Goal: Check status: Check status

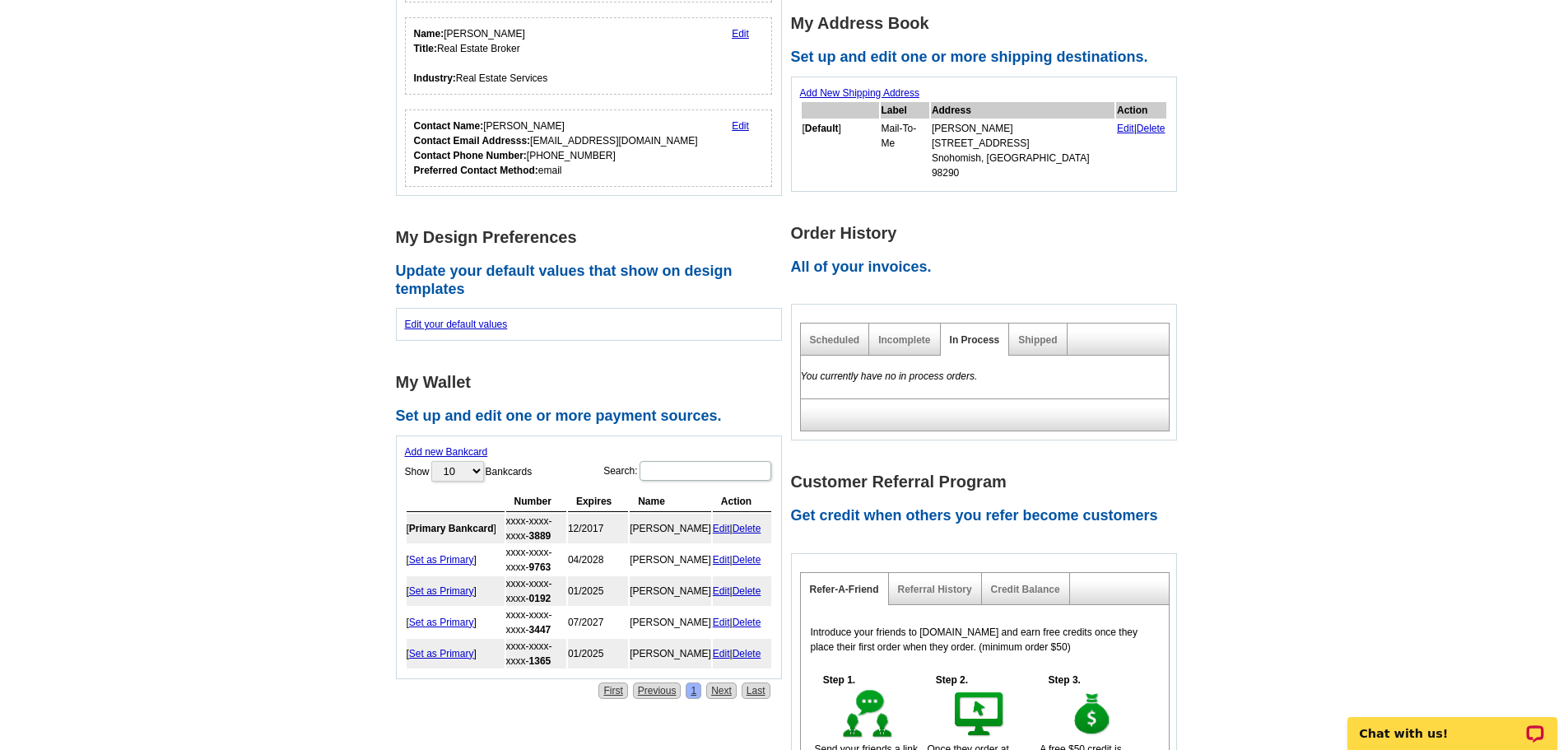
scroll to position [413, 0]
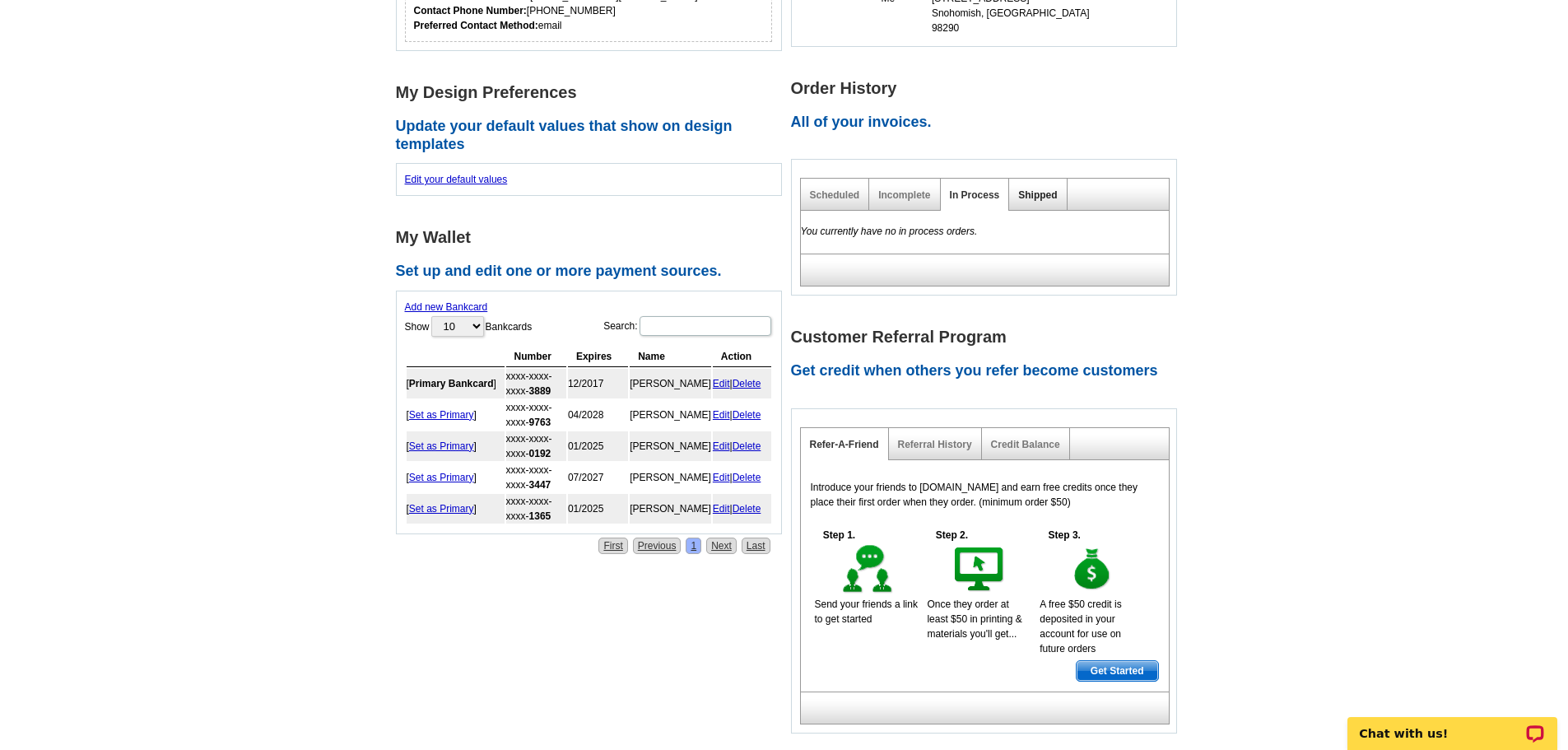
click at [1043, 189] on link "Shipped" at bounding box center [1037, 195] width 38 height 12
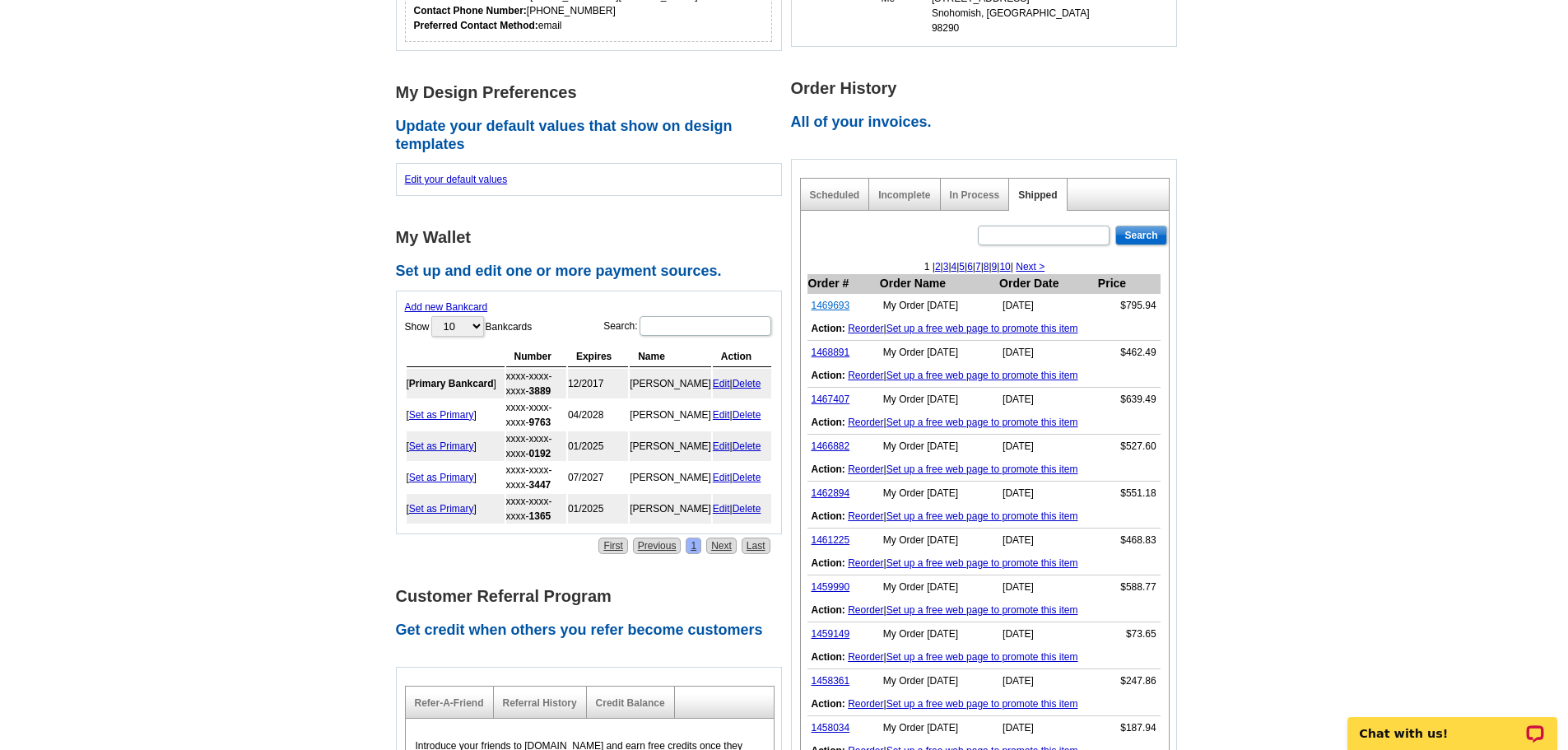
click at [842, 300] on link "1469693" at bounding box center [830, 306] width 38 height 12
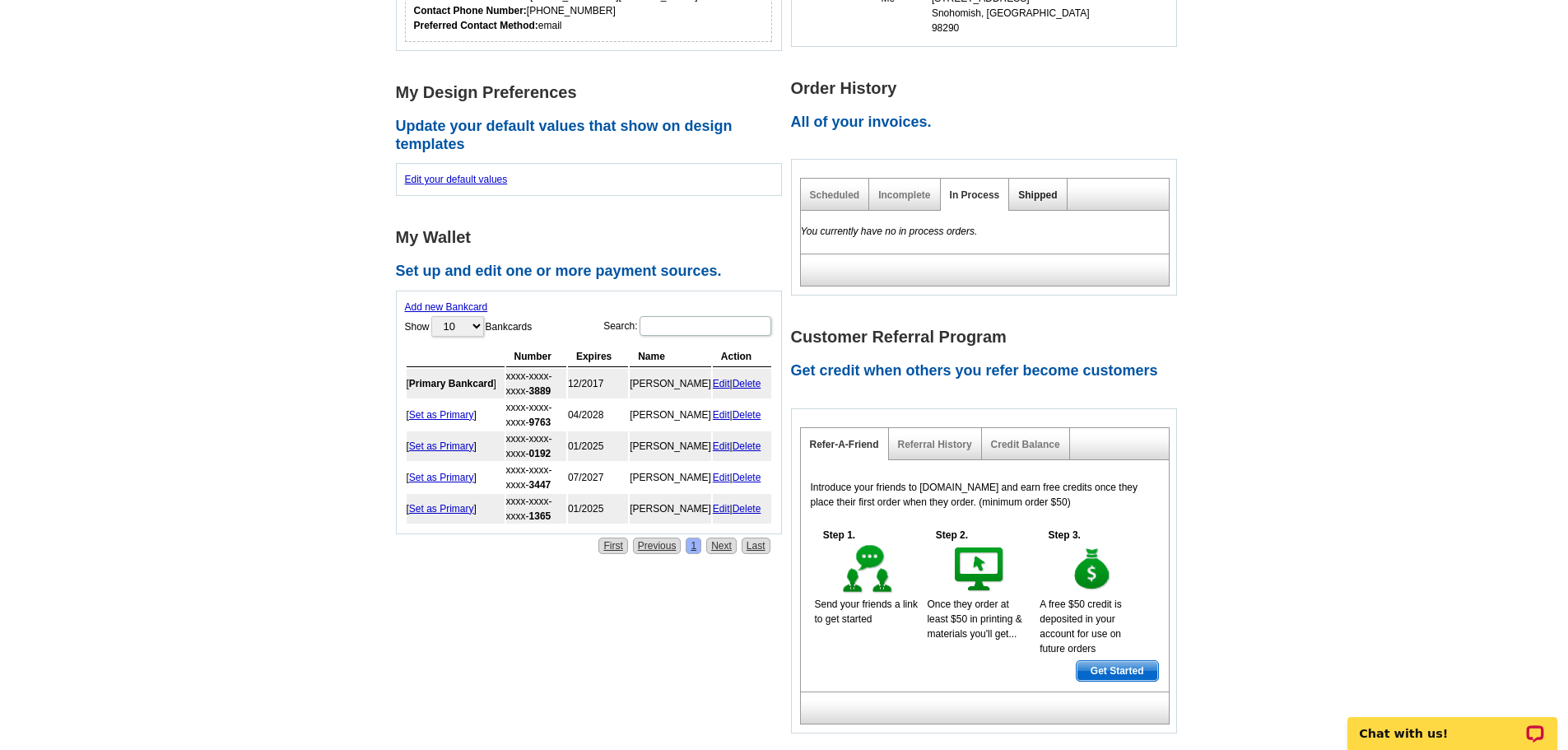
click at [1036, 189] on link "Shipped" at bounding box center [1037, 195] width 38 height 12
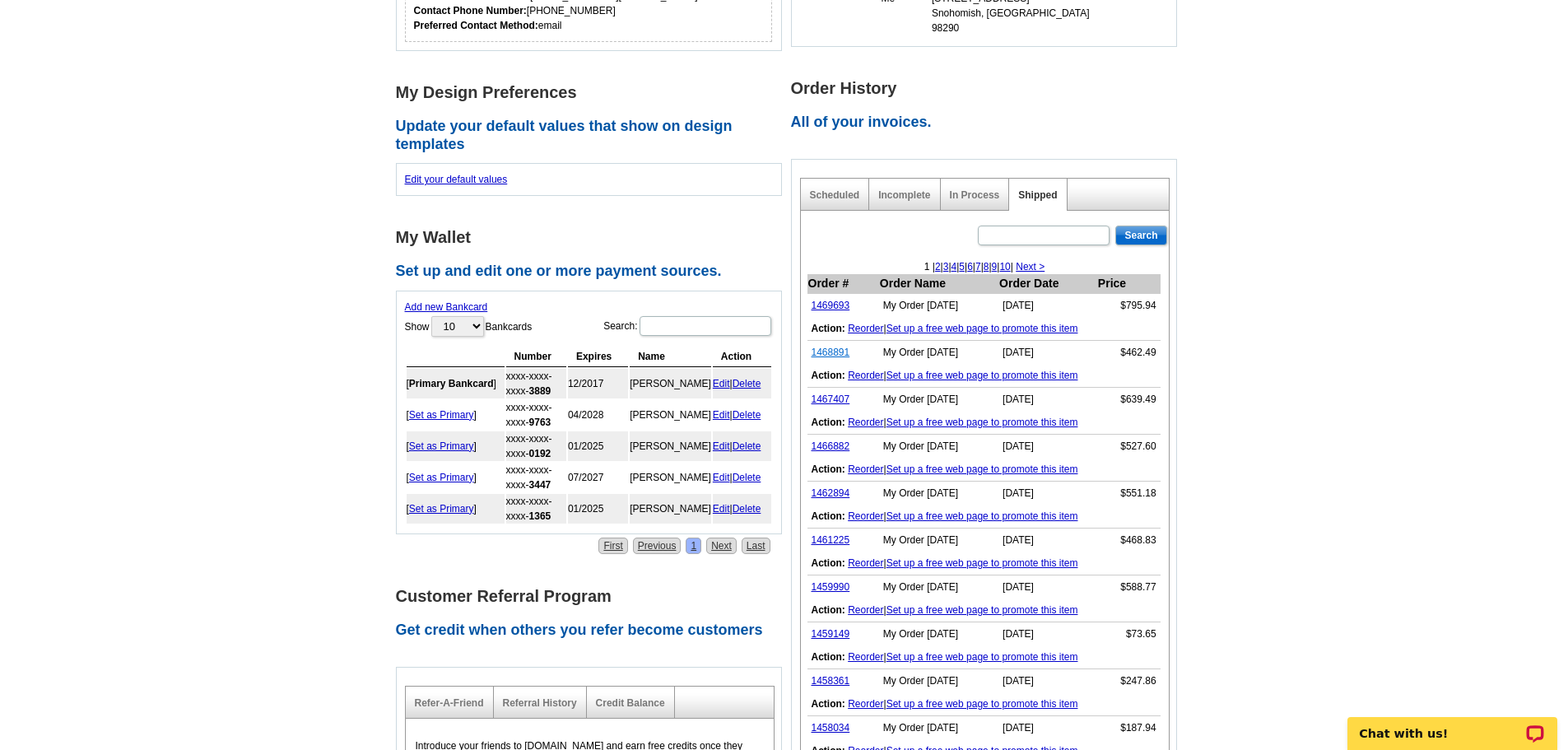
click at [827, 347] on link "1468891" at bounding box center [830, 353] width 38 height 12
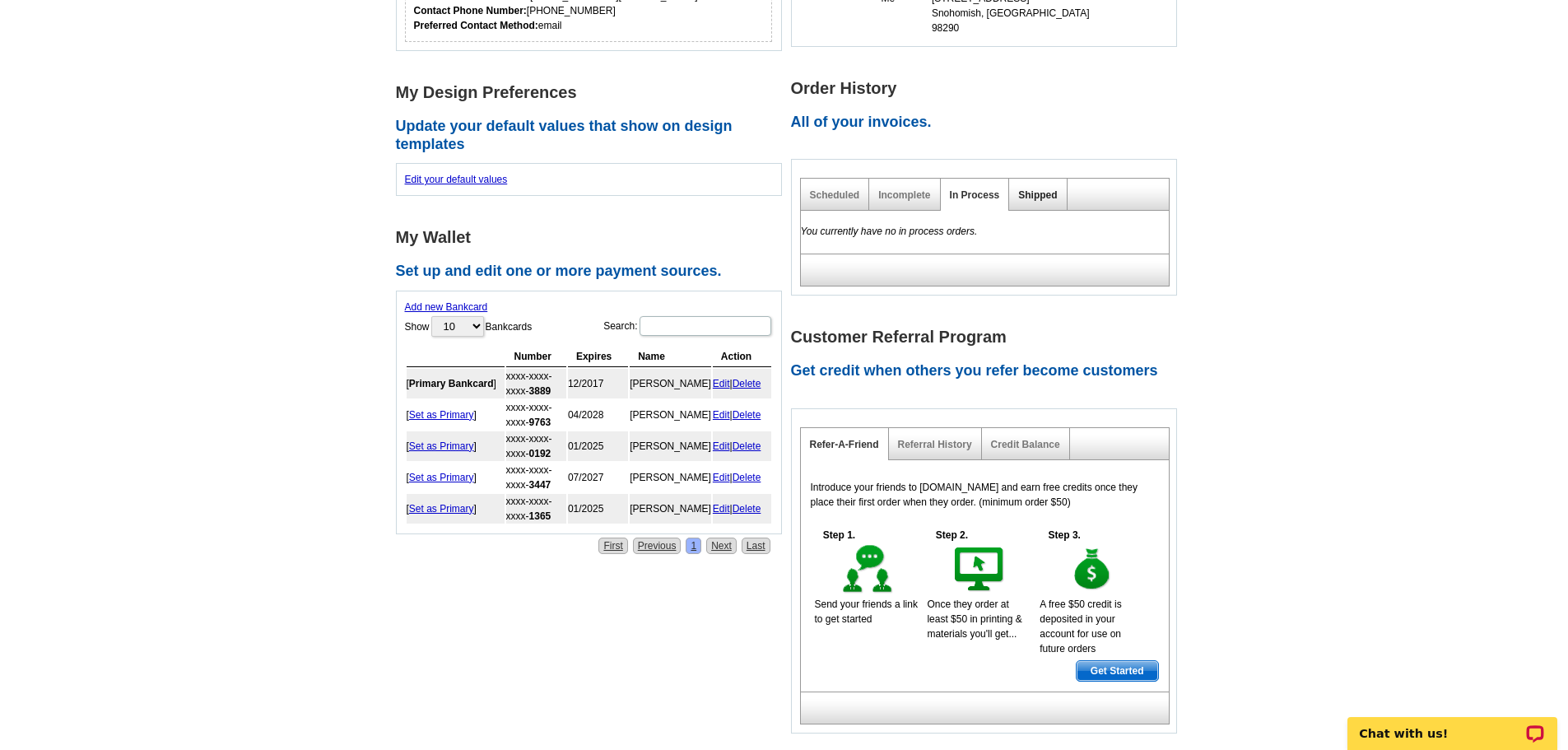
click at [1031, 189] on link "Shipped" at bounding box center [1037, 195] width 38 height 12
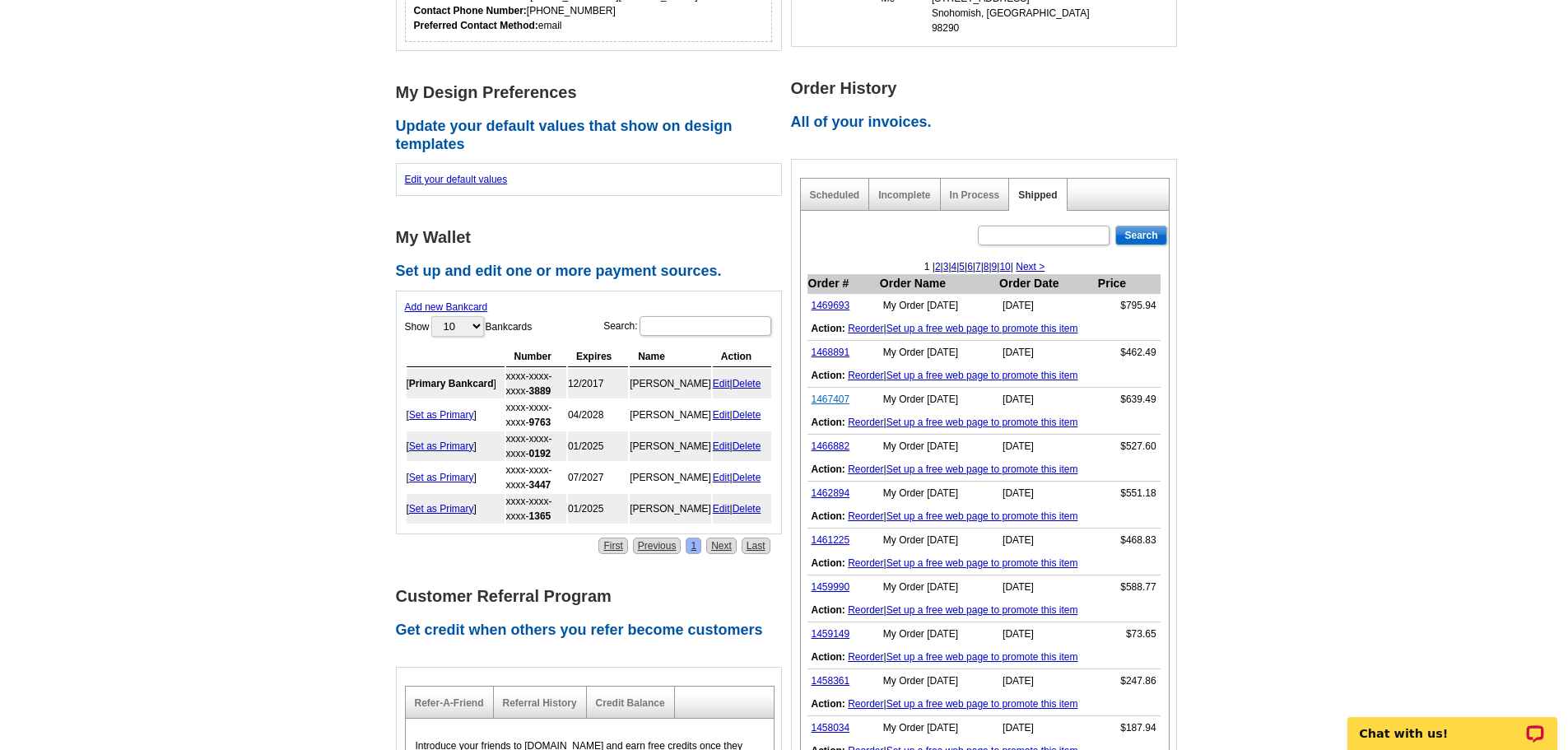
click at [818, 393] on link "1467407" at bounding box center [830, 399] width 38 height 12
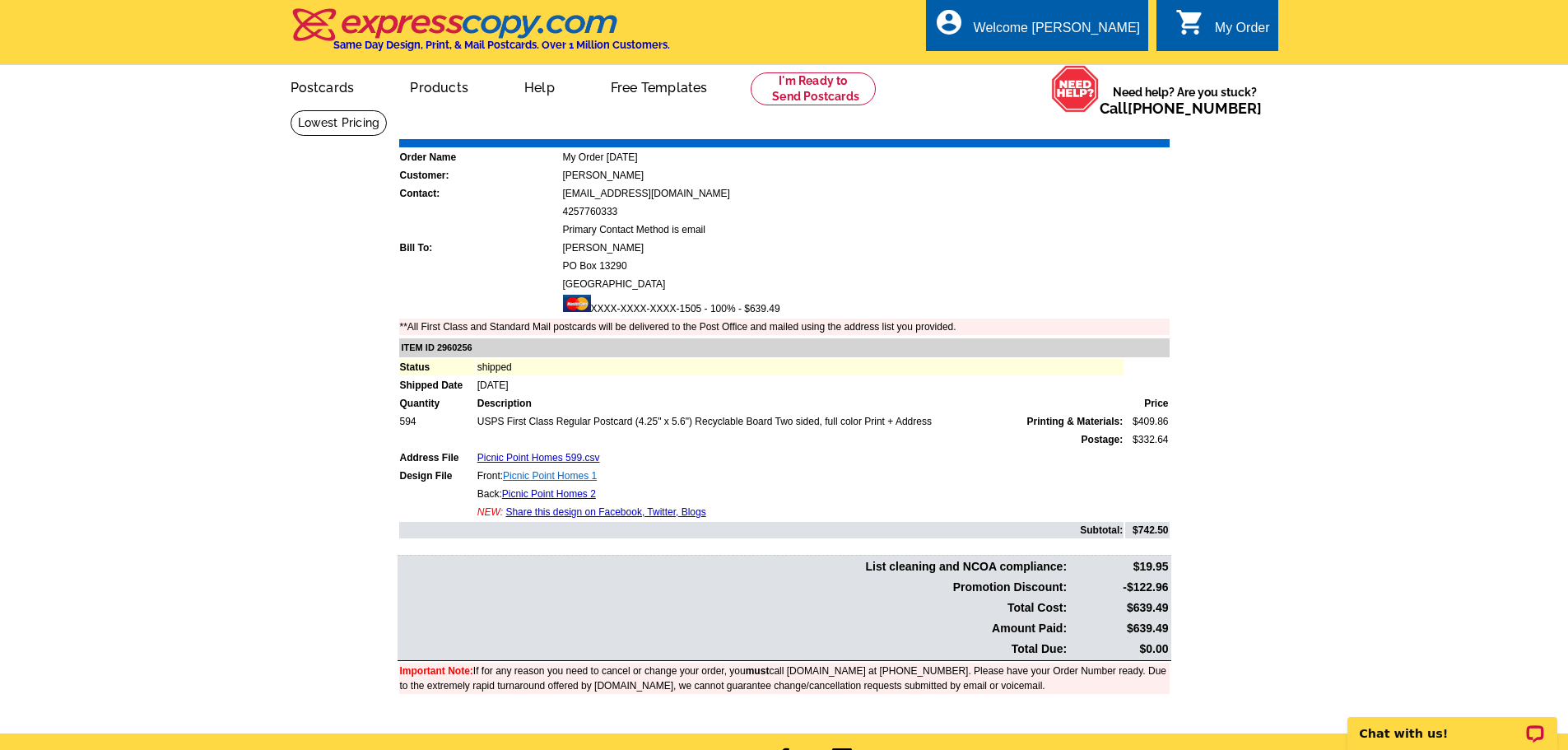
click at [561, 476] on link "Picnic Point Homes 1" at bounding box center [550, 476] width 94 height 12
